Goal: Information Seeking & Learning: Learn about a topic

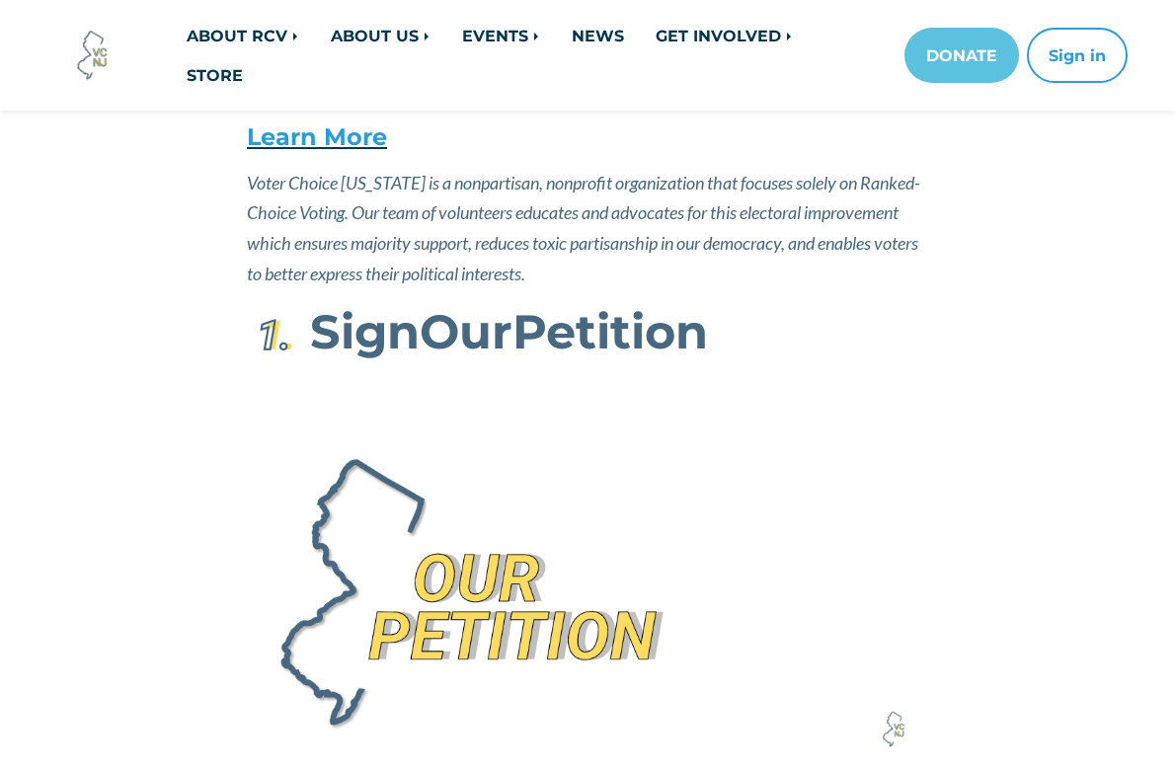
scroll to position [401, 0]
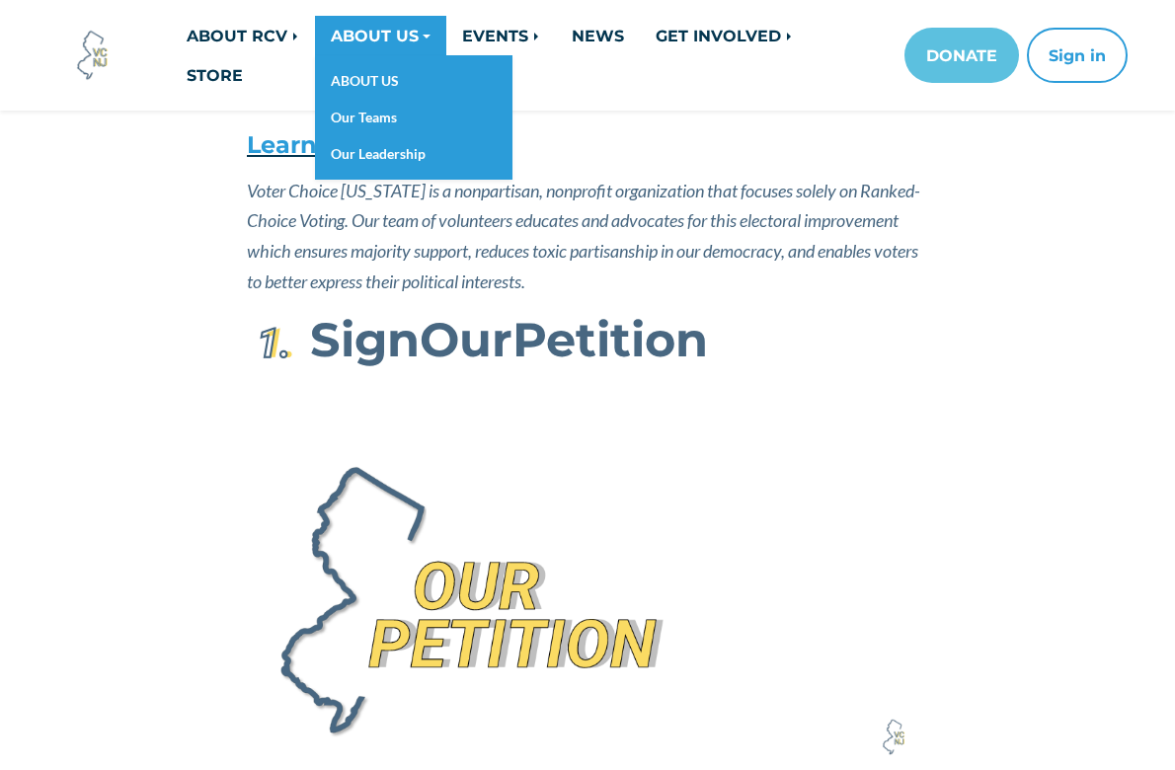
click at [427, 32] on link "ABOUT US" at bounding box center [380, 35] width 131 height 39
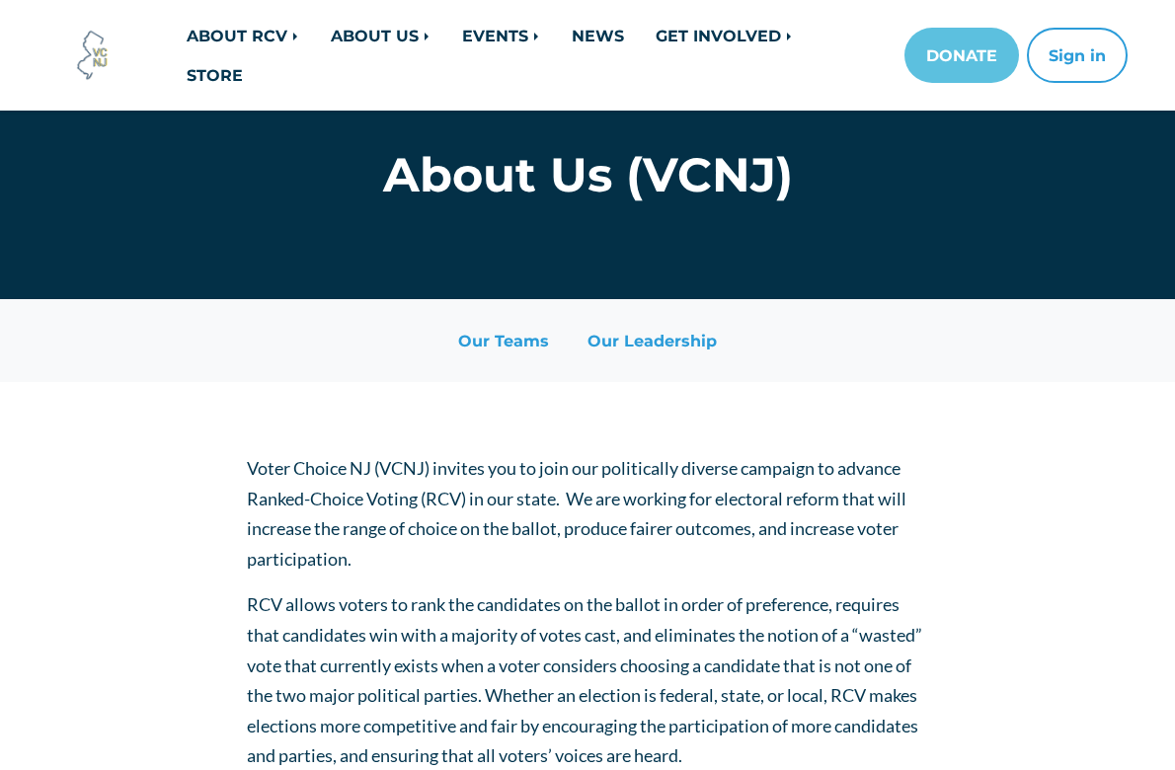
scroll to position [60, 0]
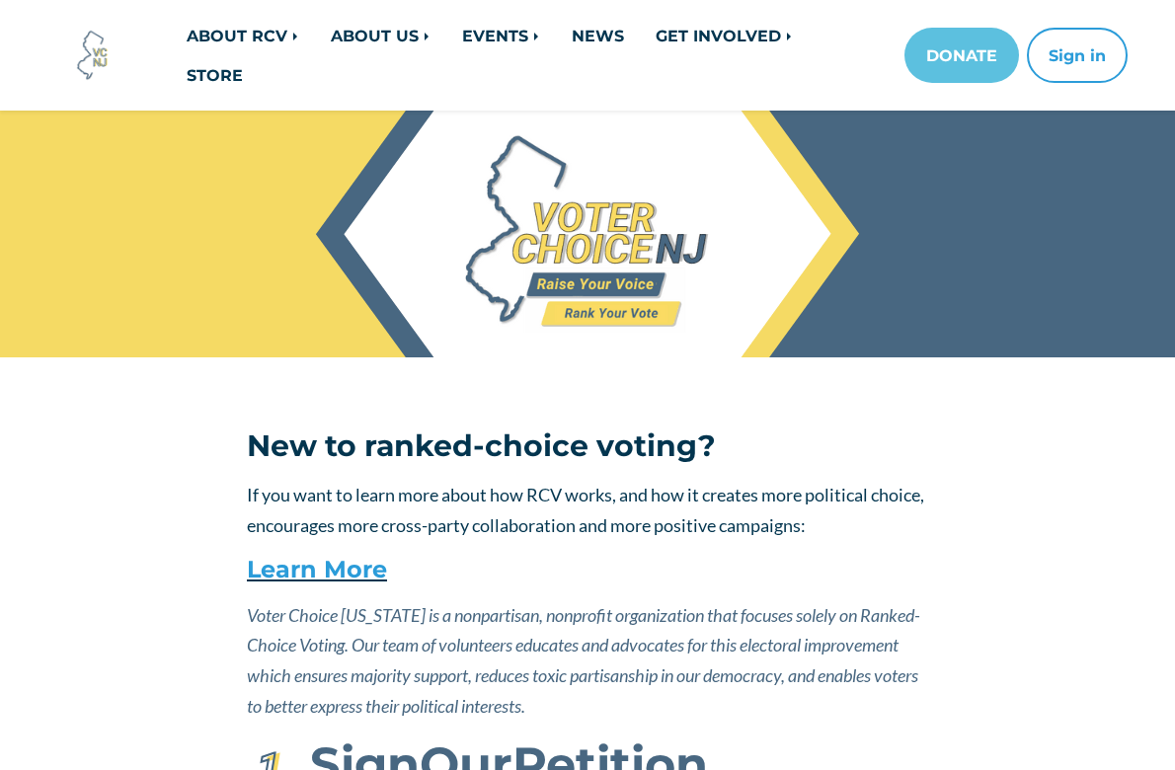
scroll to position [425, 0]
